Goal: Information Seeking & Learning: Learn about a topic

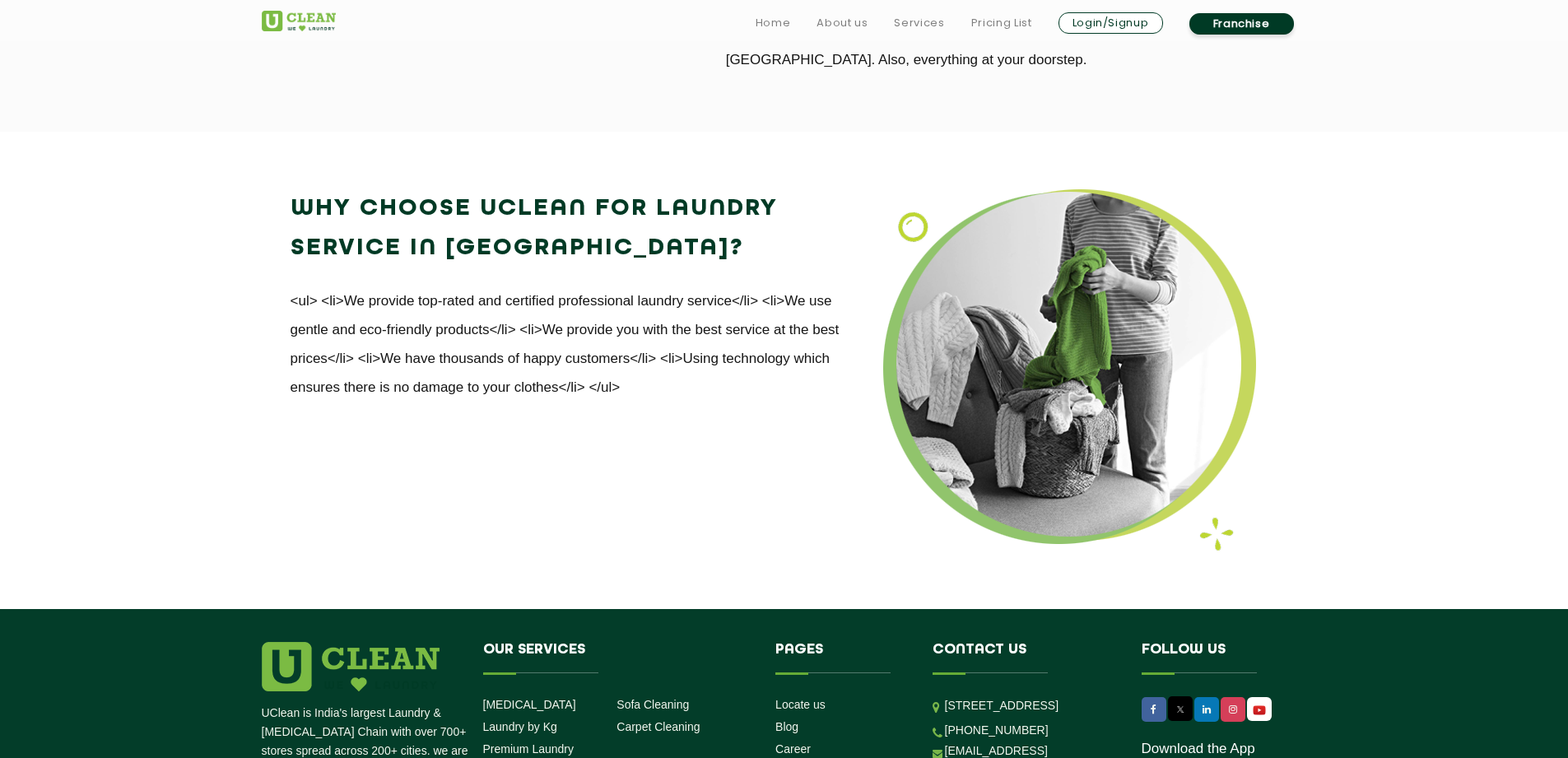
scroll to position [2079, 0]
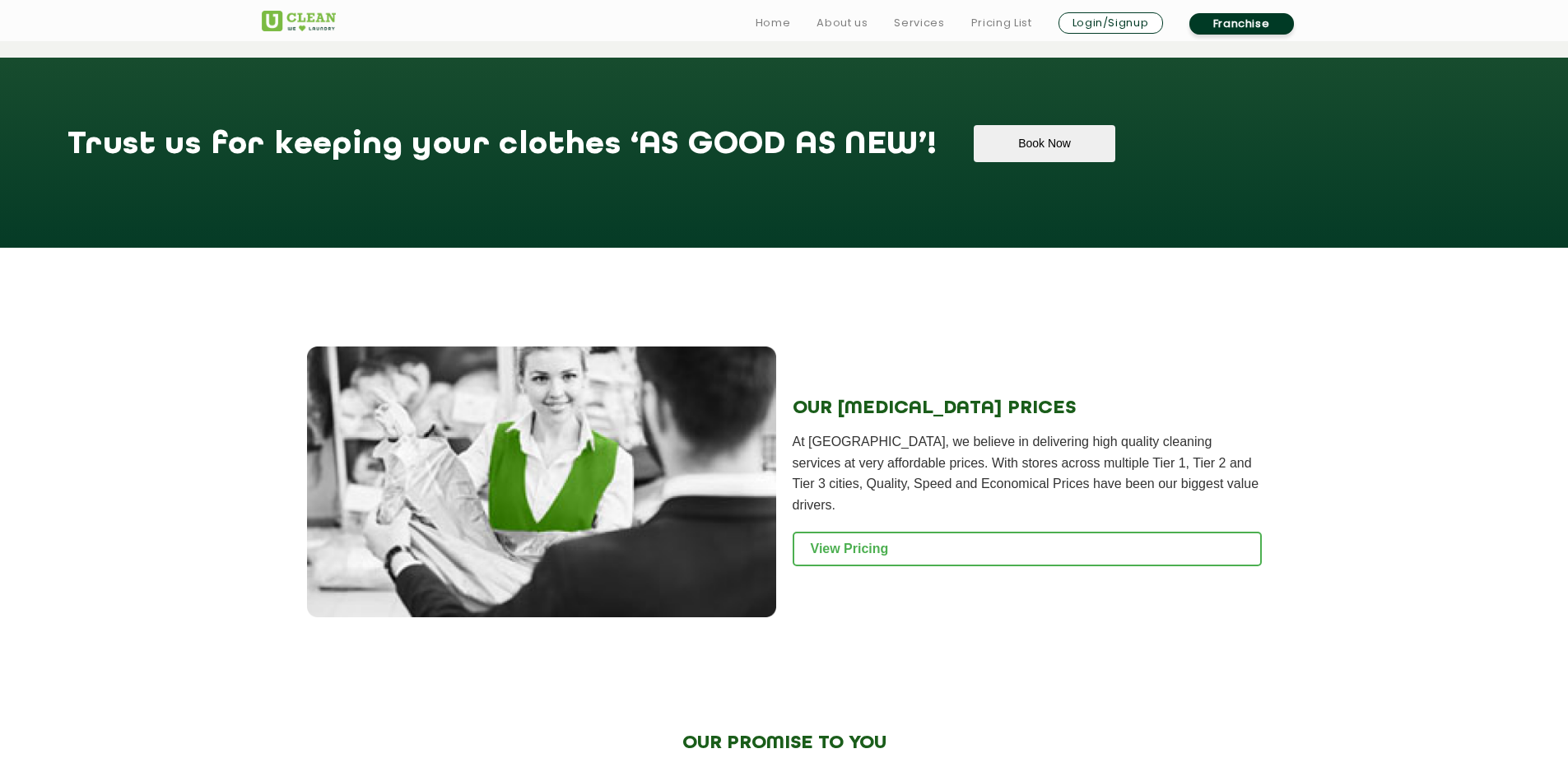
scroll to position [1811, 0]
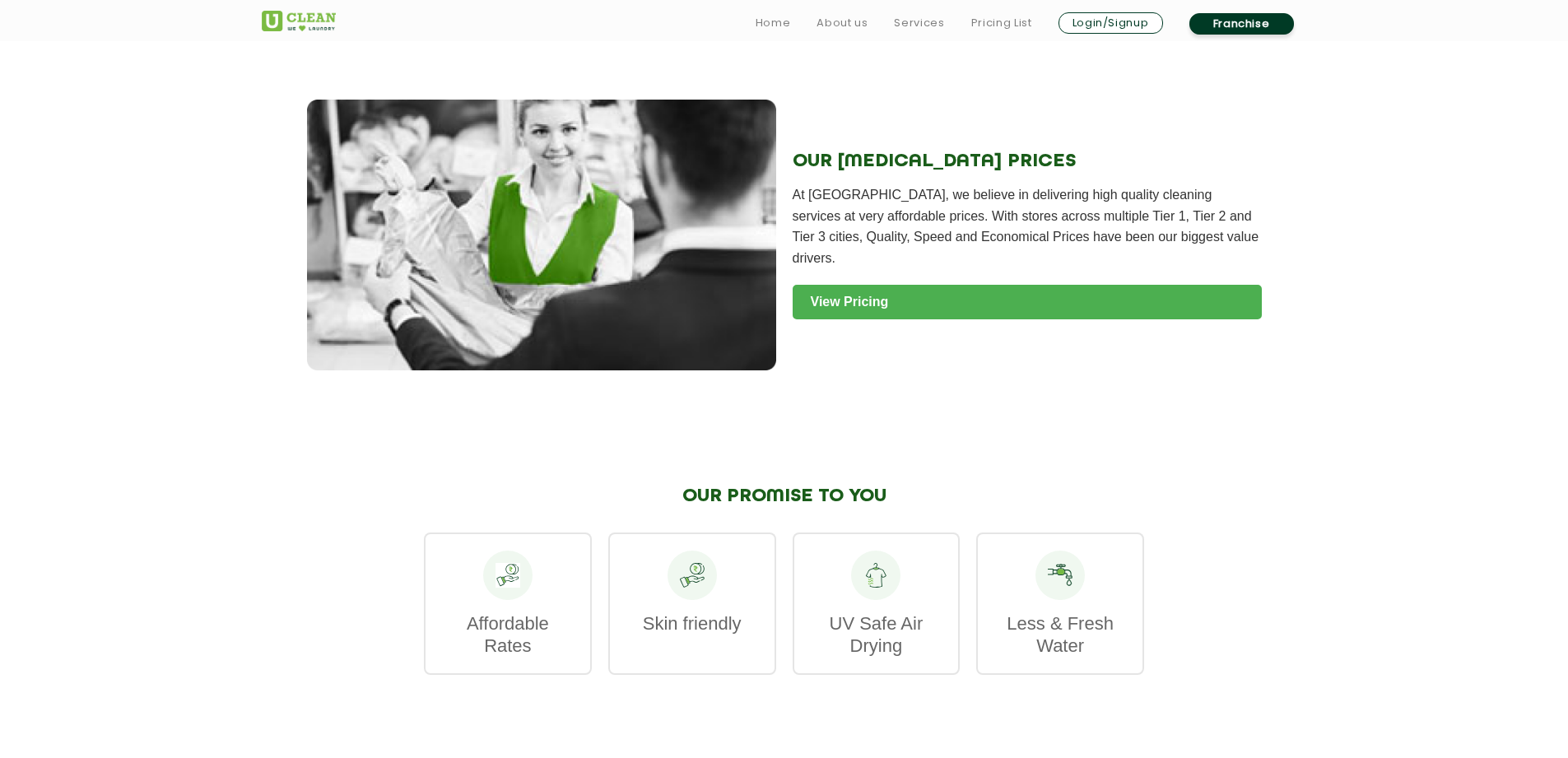
click at [859, 285] on link "View Pricing" at bounding box center [1027, 303] width 469 height 35
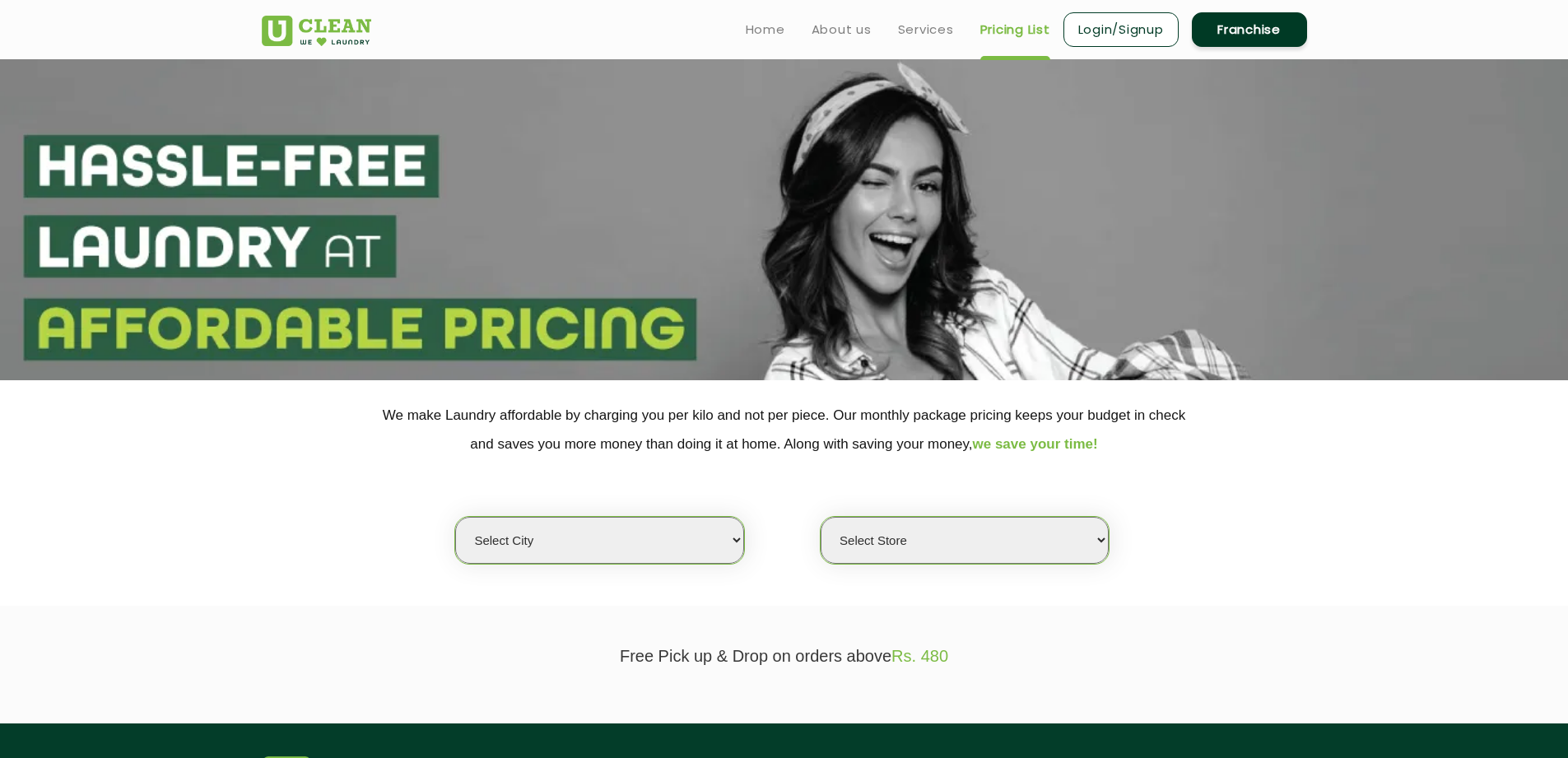
scroll to position [83, 0]
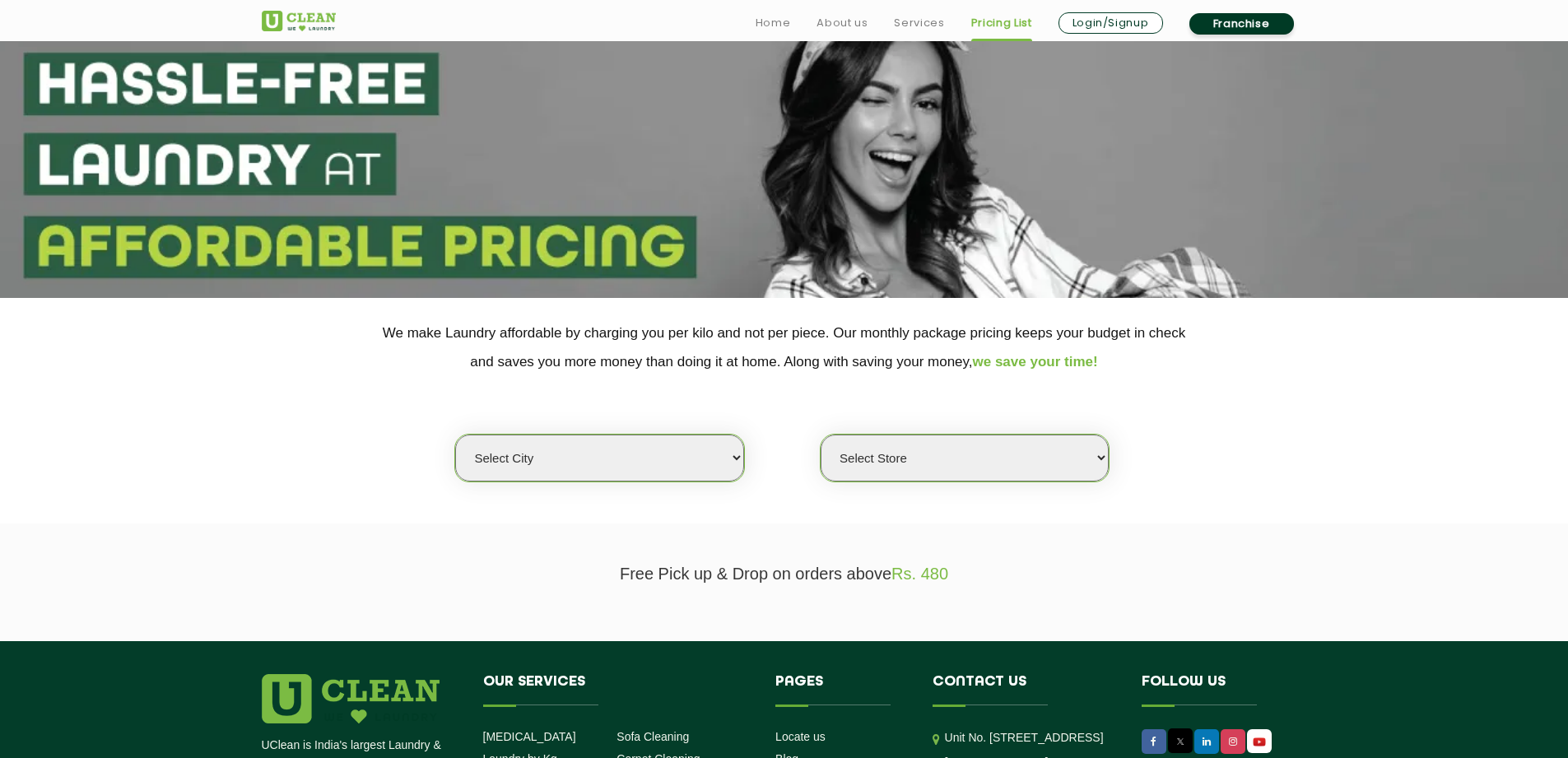
click at [513, 464] on select "Select city [GEOGRAPHIC_DATA] [GEOGRAPHIC_DATA] [GEOGRAPHIC_DATA] [GEOGRAPHIC_D…" at bounding box center [599, 458] width 288 height 47
select select "2"
click at [455, 435] on select "Select city [GEOGRAPHIC_DATA] [GEOGRAPHIC_DATA] [GEOGRAPHIC_DATA] [GEOGRAPHIC_D…" at bounding box center [599, 458] width 288 height 47
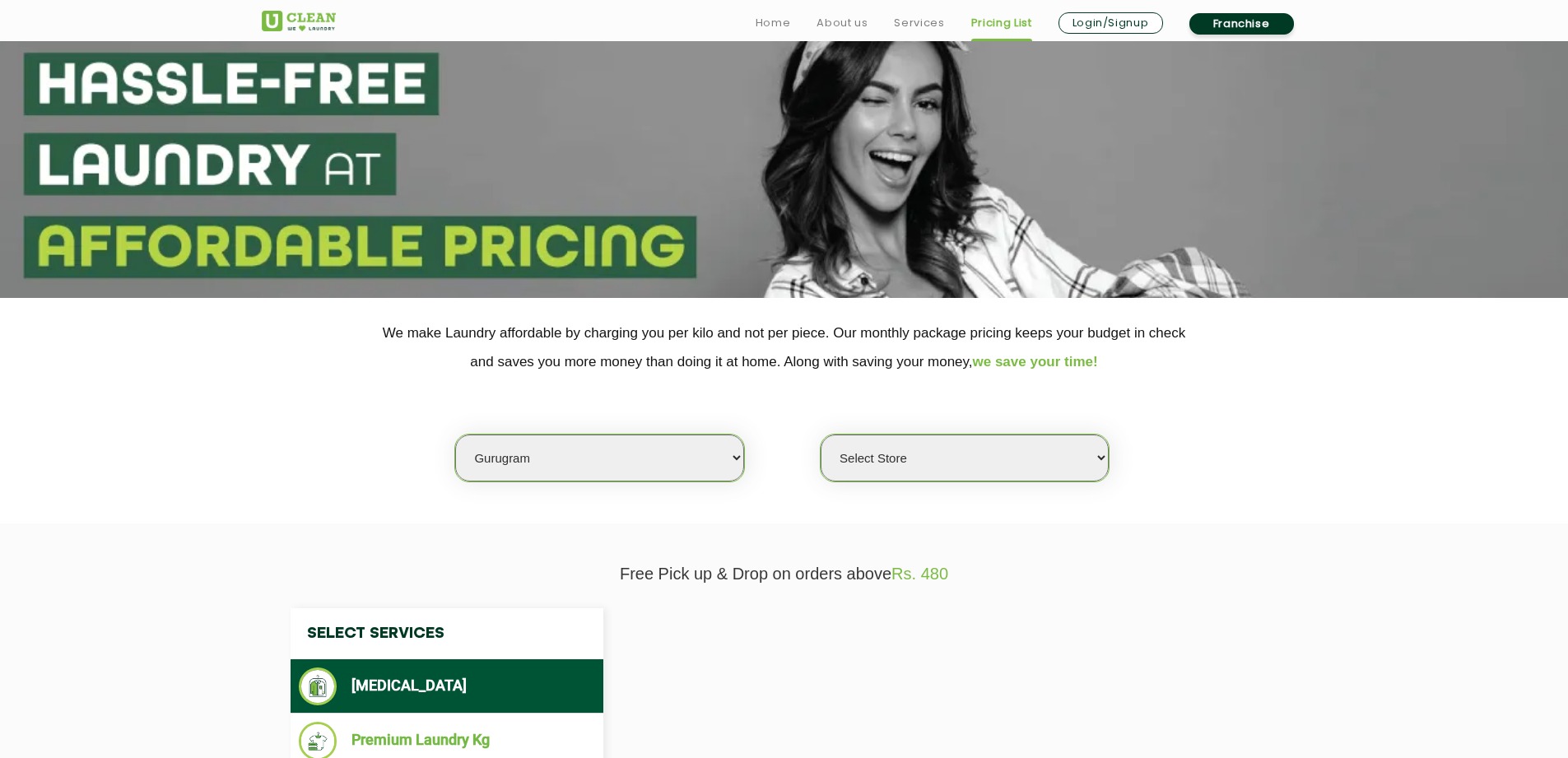
select select "0"
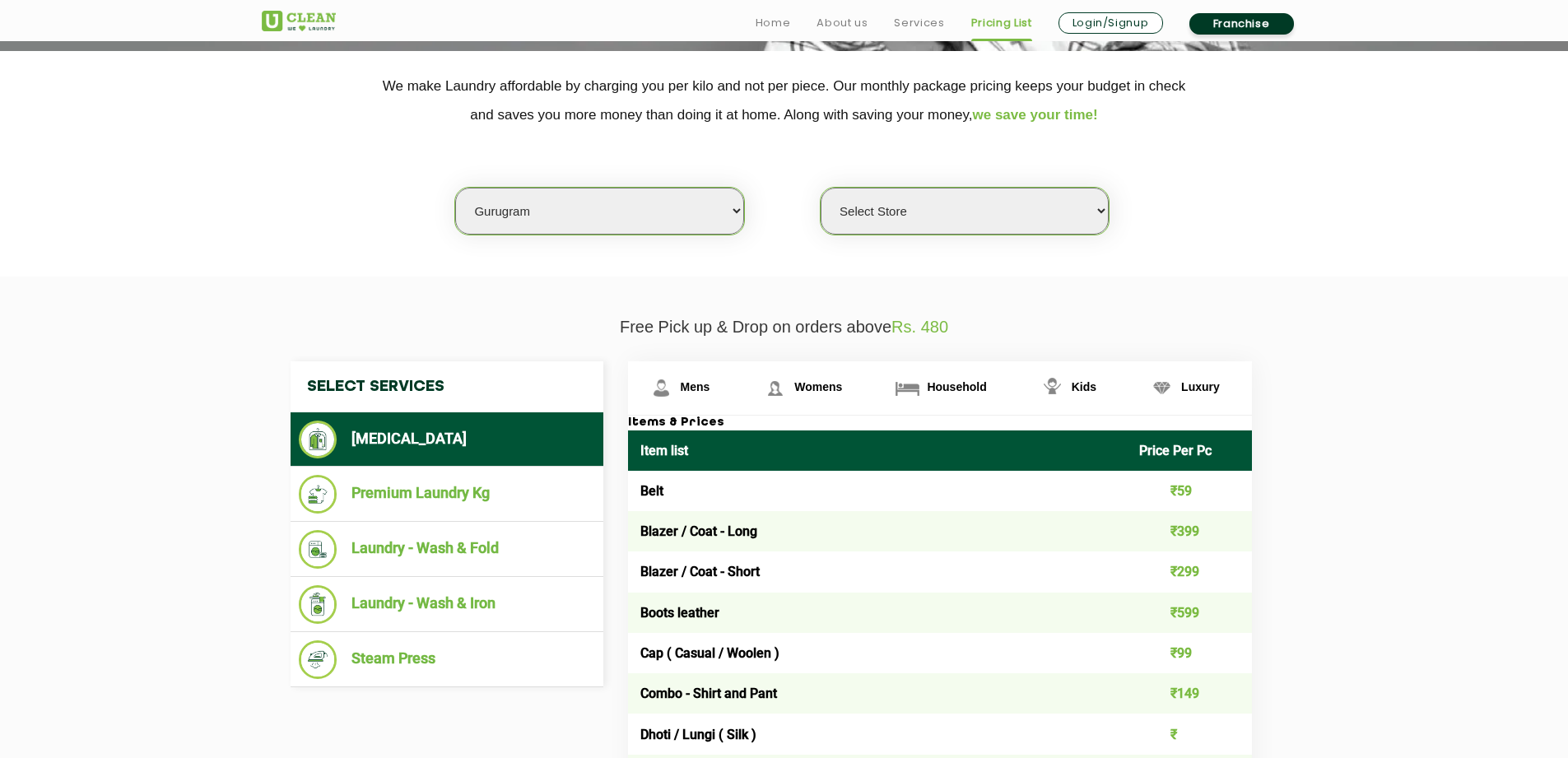
scroll to position [412, 0]
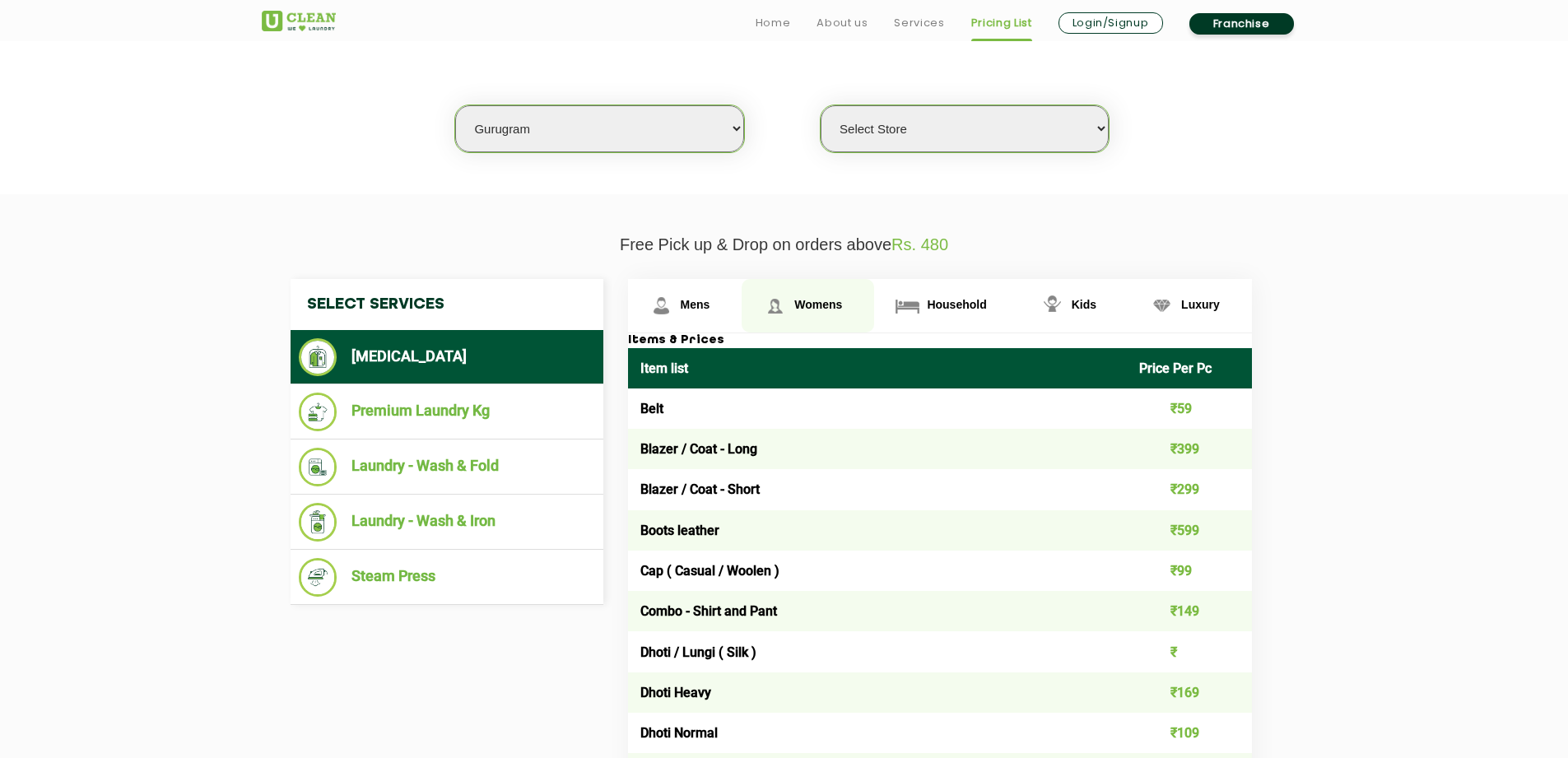
click at [787, 308] on img at bounding box center [774, 305] width 29 height 29
